Goal: Download file/media

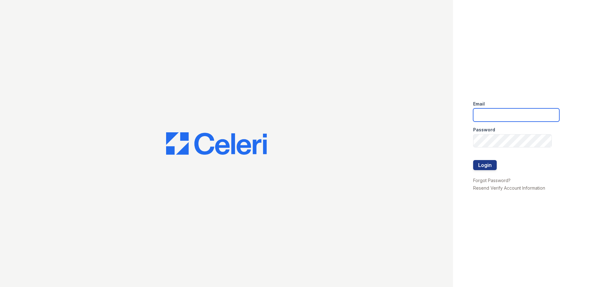
click at [515, 110] on input "email" at bounding box center [516, 114] width 86 height 13
type input "[EMAIL_ADDRESS][DOMAIN_NAME]"
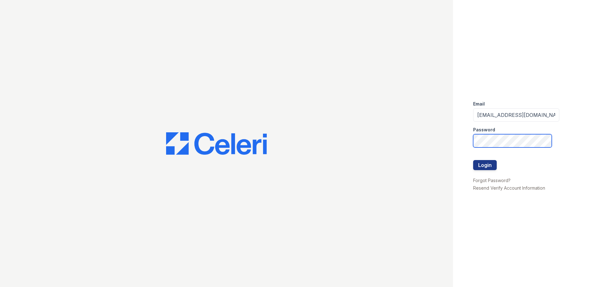
click at [473, 160] on button "Login" at bounding box center [485, 165] width 24 height 10
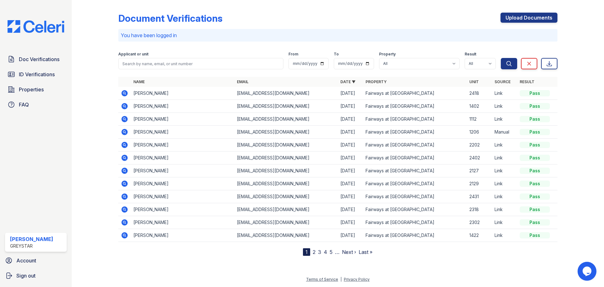
click at [127, 143] on icon at bounding box center [124, 145] width 6 height 6
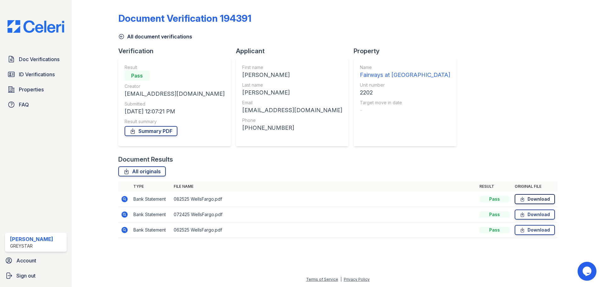
click at [529, 196] on link "Download" at bounding box center [535, 199] width 40 height 10
click at [589, 181] on div at bounding box center [575, 123] width 36 height 241
click at [95, 68] on div at bounding box center [100, 123] width 36 height 241
